Goal: Information Seeking & Learning: Learn about a topic

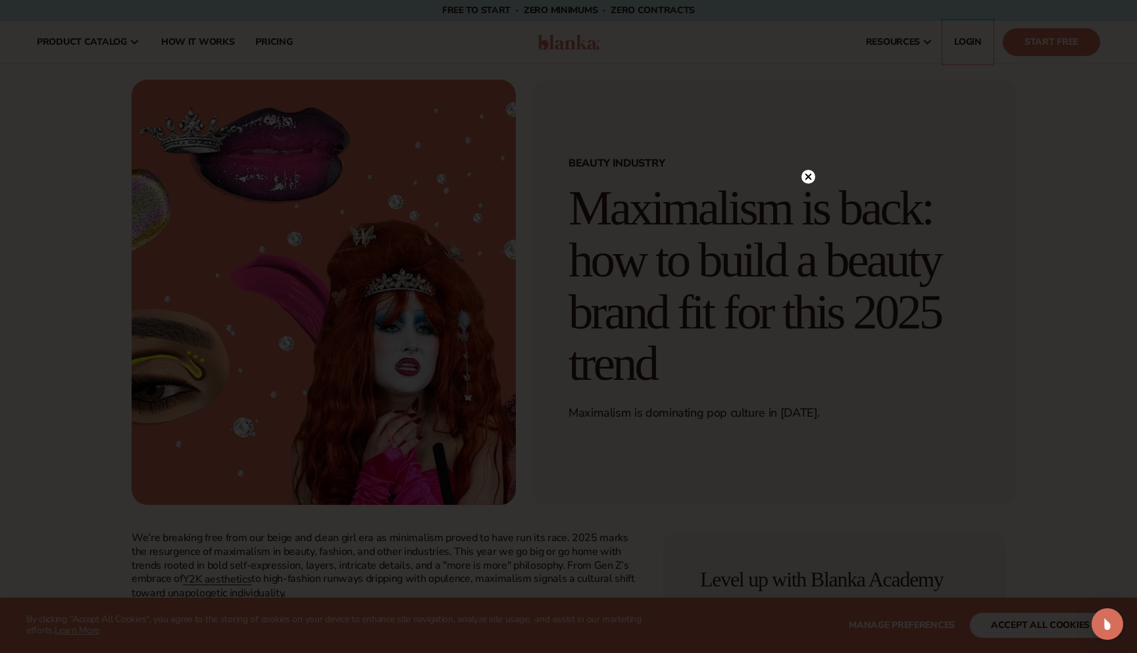
click at [808, 174] on circle at bounding box center [808, 177] width 14 height 14
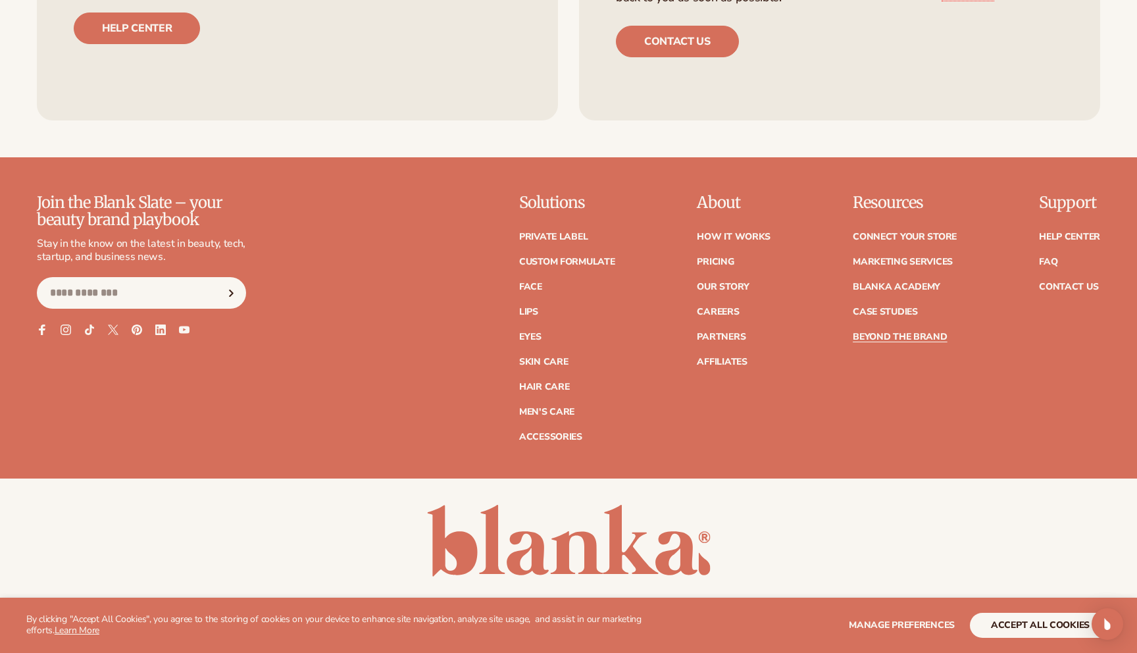
scroll to position [3374, 0]
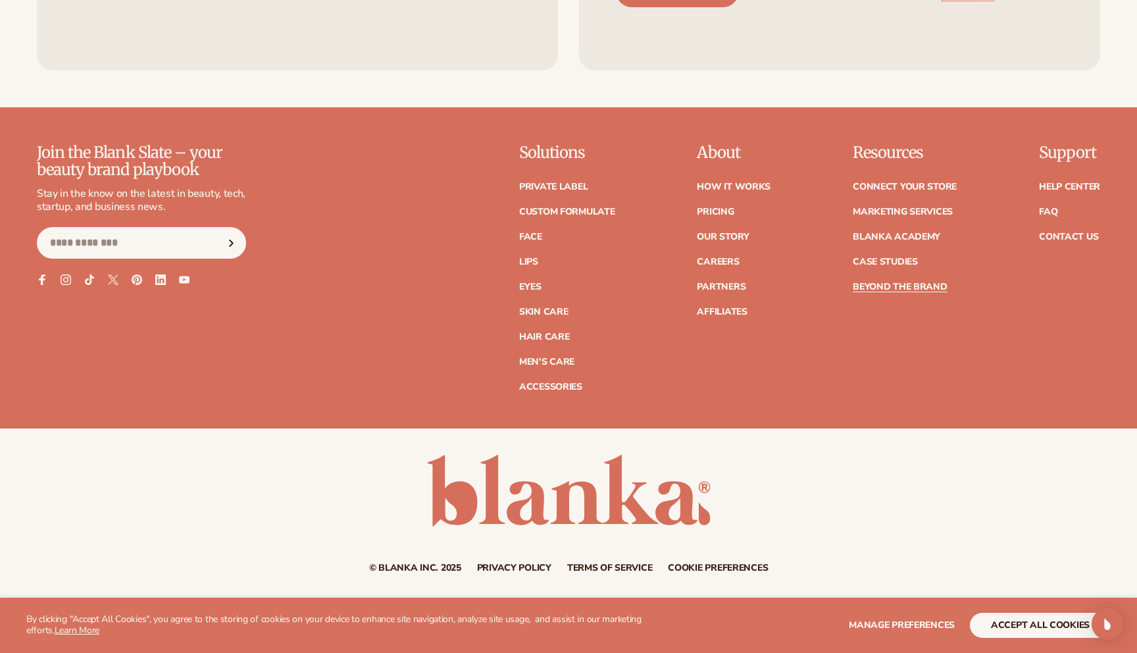
scroll to position [3374, 0]
